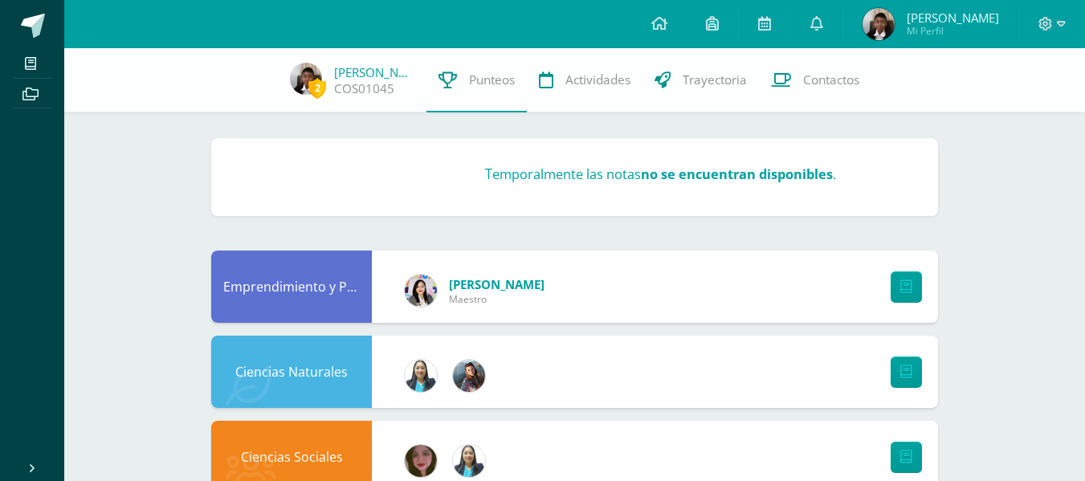
click at [954, 35] on span "Mi Perfil" at bounding box center [953, 31] width 92 height 14
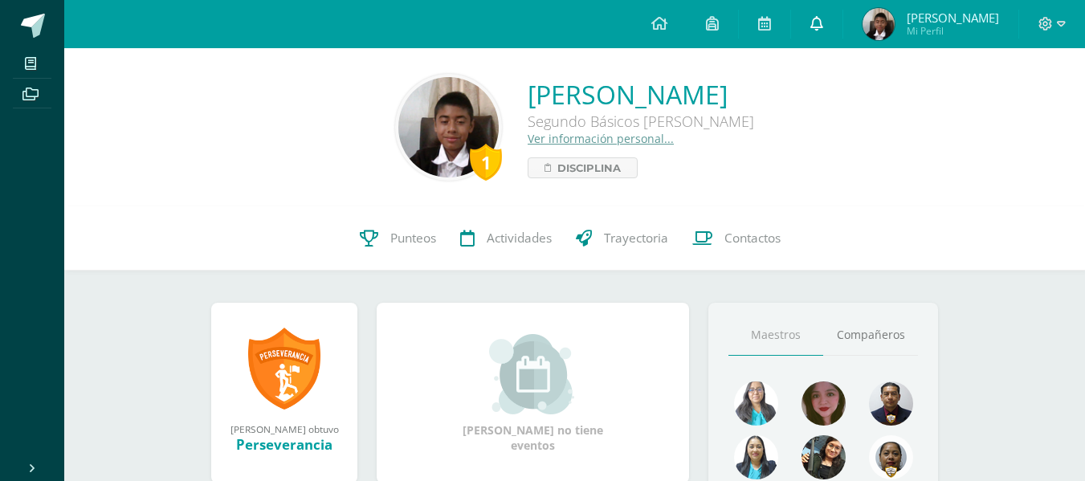
click at [843, 39] on link at bounding box center [816, 24] width 51 height 48
click at [837, 33] on link at bounding box center [816, 24] width 51 height 48
click at [1029, 112] on div "1 [PERSON_NAME] Segundo Básicos [PERSON_NAME] Ver información personal... Disci…" at bounding box center [574, 127] width 995 height 107
